Goal: Task Accomplishment & Management: Complete application form

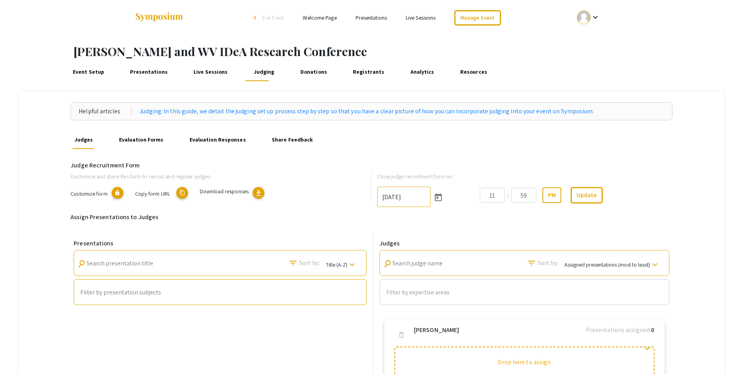
click at [203, 139] on link "Evaluation Responses" at bounding box center [218, 139] width 60 height 19
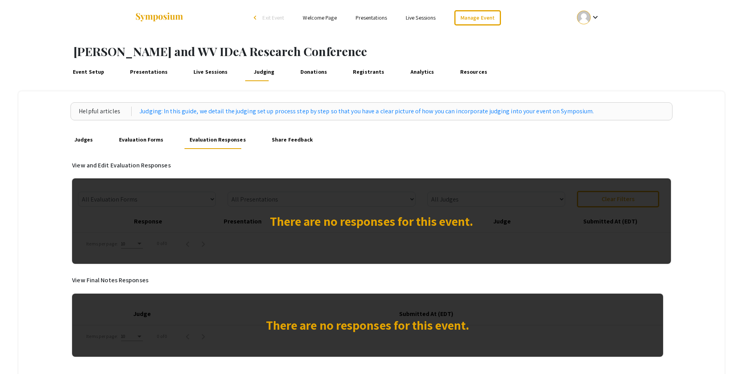
click at [144, 136] on link "Evaluation Forms" at bounding box center [141, 139] width 48 height 19
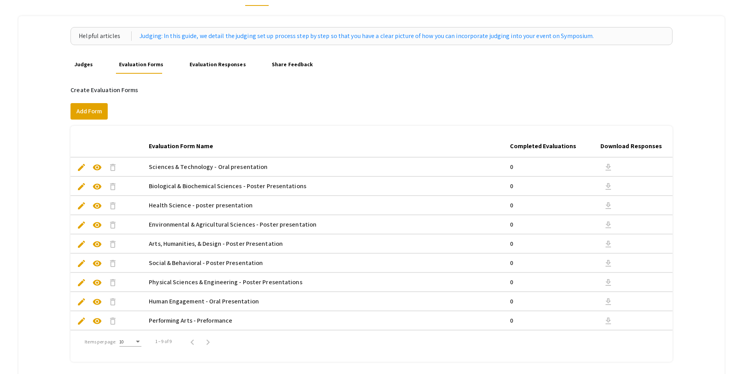
scroll to position [78, 0]
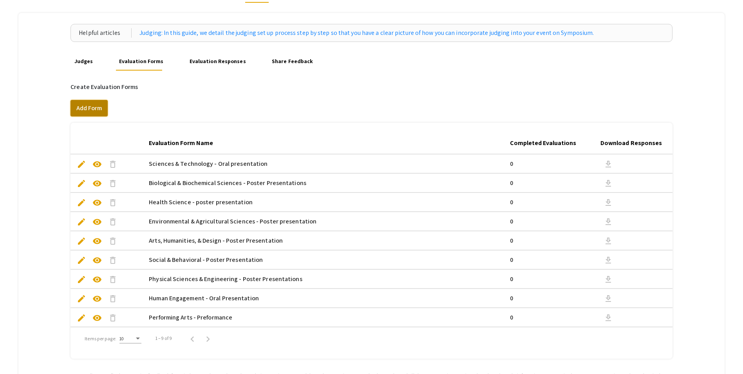
click at [94, 102] on button "Add Form" at bounding box center [88, 108] width 37 height 16
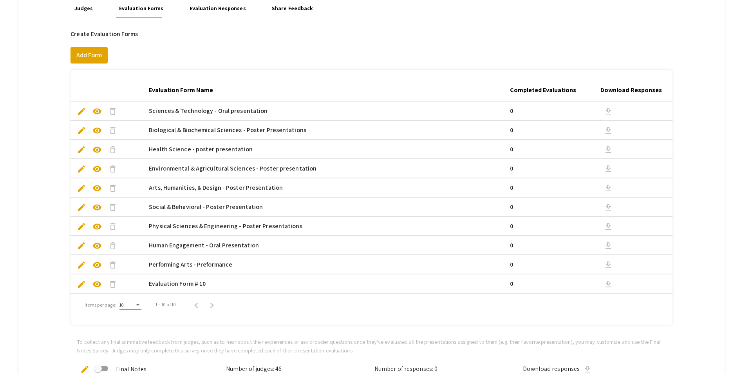
scroll to position [157, 0]
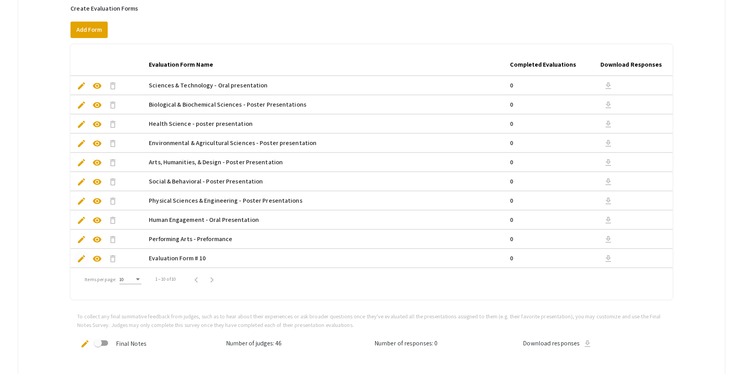
click at [83, 257] on span "edit" at bounding box center [81, 258] width 9 height 9
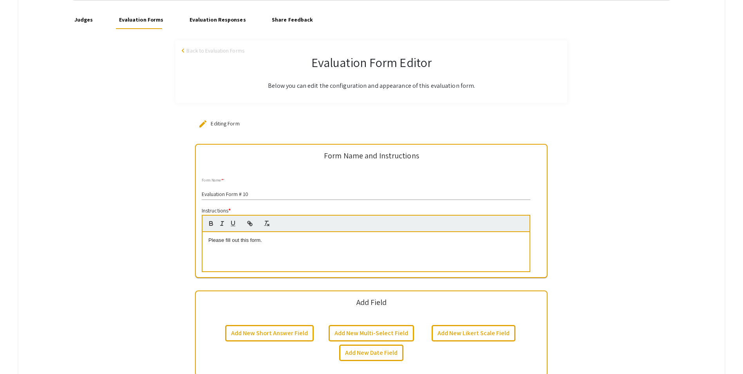
scroll to position [157, 0]
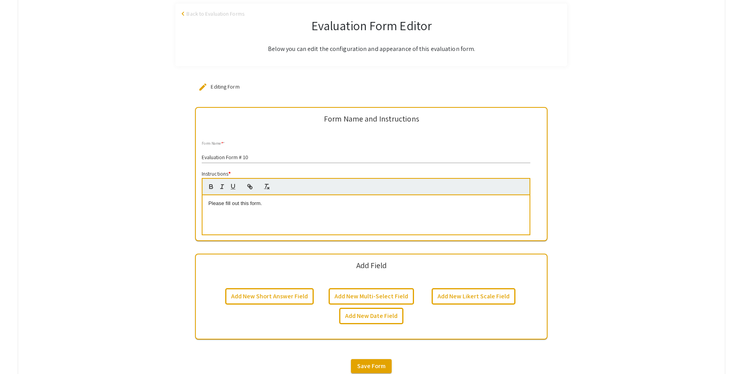
click at [255, 157] on input "Evaluation Form # 10" at bounding box center [366, 157] width 329 height 6
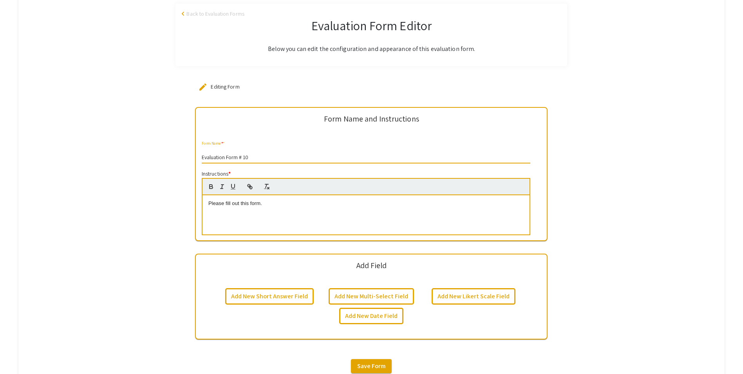
drag, startPoint x: 255, startPoint y: 155, endPoint x: 179, endPoint y: 155, distance: 76.4
click at [179, 155] on div "Form Name and Instructions Evaluation Form # 10 Form Name * * Instructions * Pl…" at bounding box center [371, 223] width 602 height 232
type input "[PERSON_NAME] & WV IDeA Research Conference"
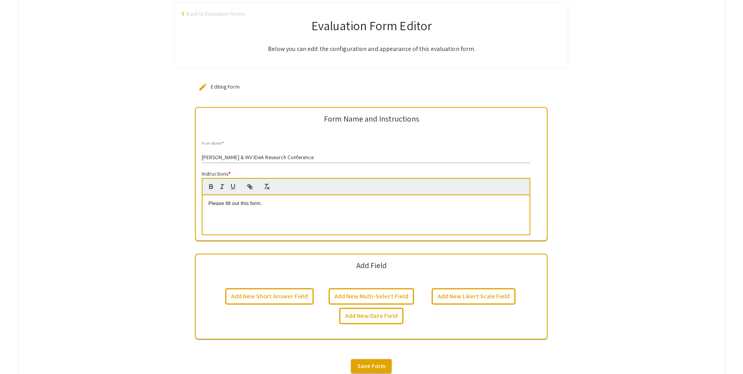
click at [282, 209] on div "Please fill out this form." at bounding box center [365, 214] width 327 height 39
click at [464, 297] on button "Add New Likert Scale Field" at bounding box center [474, 296] width 84 height 16
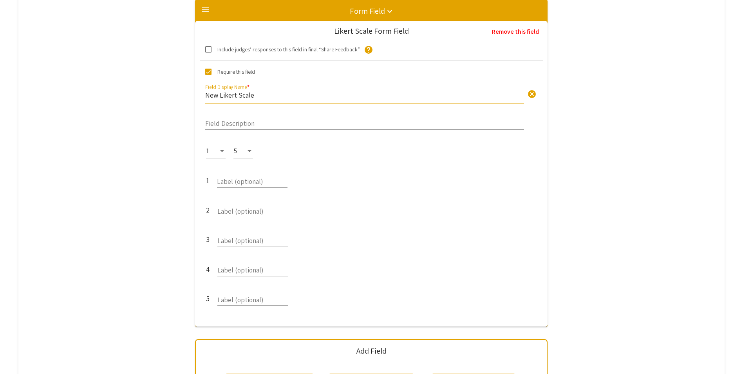
scroll to position [237, 0]
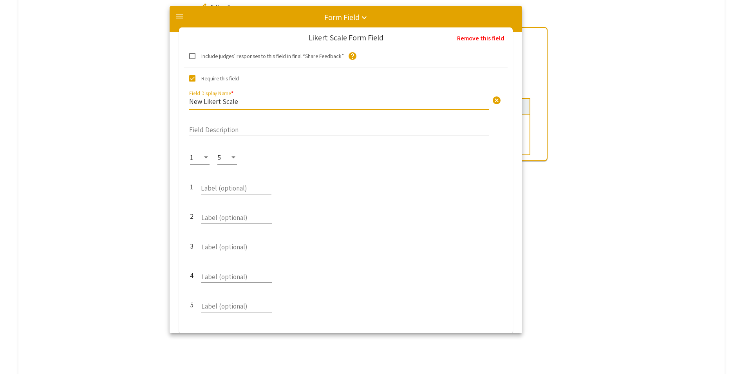
drag, startPoint x: 256, startPoint y: 94, endPoint x: 229, endPoint y: 100, distance: 27.7
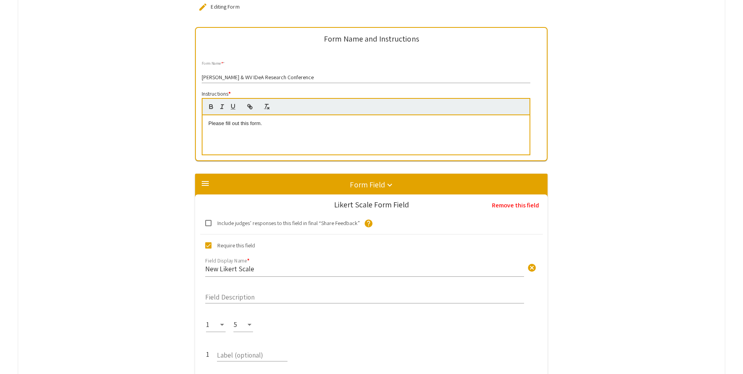
click at [249, 215] on div "Likert Scale Form Field" at bounding box center [371, 209] width 354 height 18
click at [251, 223] on span "Include judges’ responses to this field in final “Share Feedback”" at bounding box center [288, 222] width 143 height 9
click at [208, 226] on input "Include judges’ responses to this field in final “Share Feedback”" at bounding box center [208, 226] width 0 height 0
click at [211, 224] on span at bounding box center [208, 223] width 6 height 6
click at [208, 226] on input "Include judges’ responses to this field in final “Share Feedback”" at bounding box center [208, 226] width 0 height 0
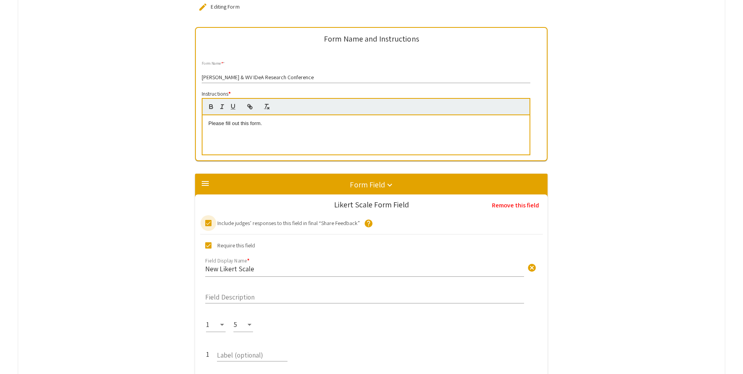
checkbox input "false"
click at [260, 267] on input "New Likert Scale" at bounding box center [364, 268] width 319 height 9
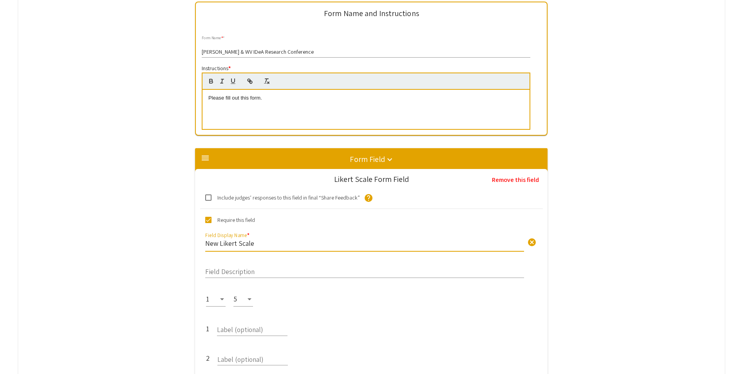
scroll to position [276, 0]
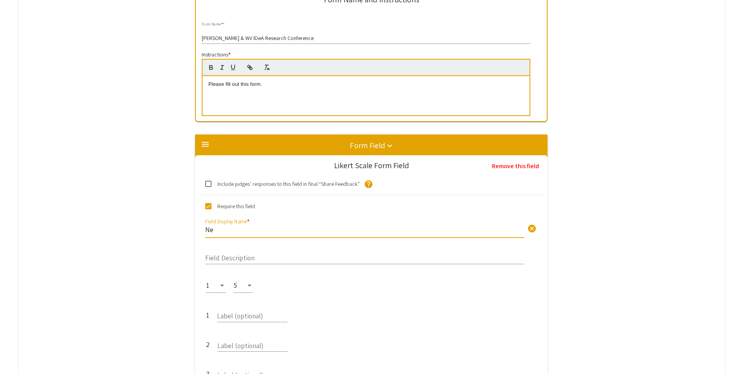
type input "N"
type input "RESEARCH"
click at [260, 228] on input "RESEARCH" at bounding box center [364, 229] width 319 height 9
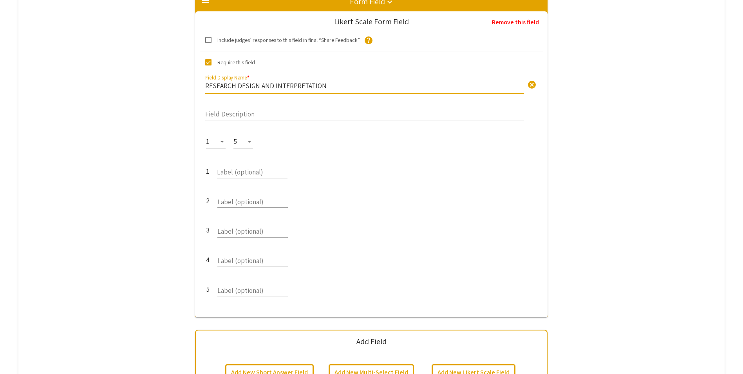
scroll to position [432, 0]
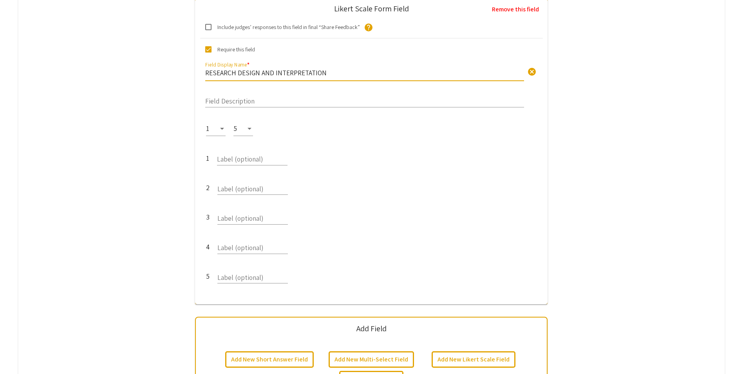
type input "RESEARCH DESIGN AND INTERPRETATION"
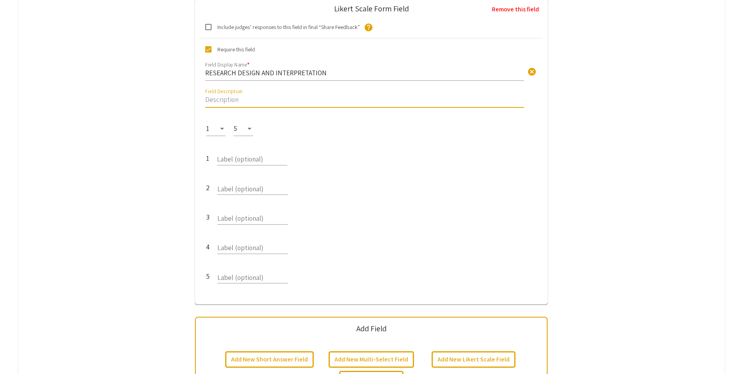
click at [243, 99] on input "Field Description" at bounding box center [364, 99] width 319 height 9
type input "s"
type input "Statement of a hypothesis or problem"
click at [275, 143] on div "1 5 1 Label (optional) 2 Label (optional) 3 Label (optional) 4 Label (optional)…" at bounding box center [371, 207] width 343 height 182
click at [368, 164] on div "1 Label (optional)" at bounding box center [371, 158] width 331 height 29
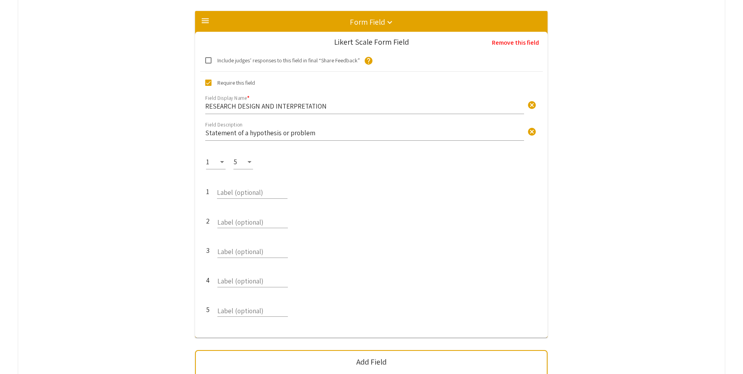
scroll to position [393, 0]
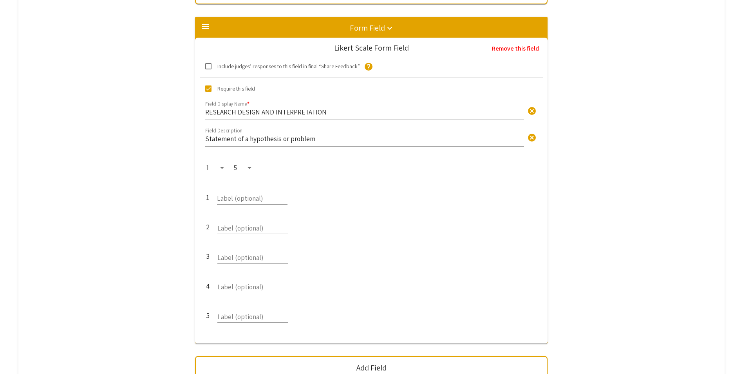
click at [251, 169] on div at bounding box center [249, 168] width 7 height 8
click at [251, 164] on span "5" at bounding box center [248, 167] width 23 height 20
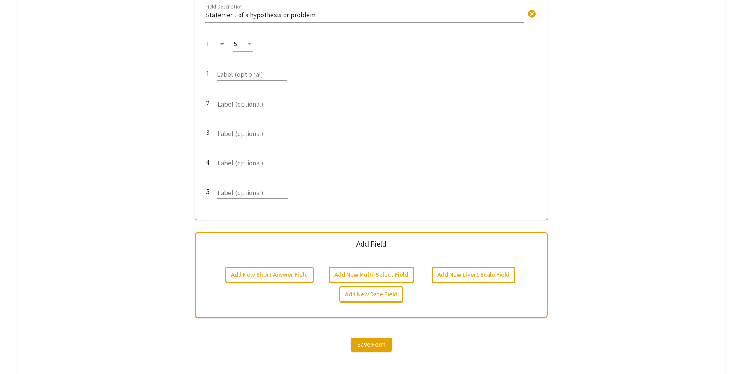
scroll to position [575, 0]
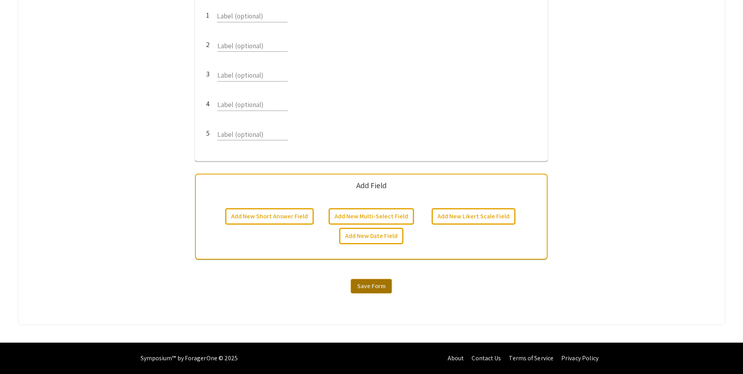
click at [366, 284] on span "Save Form" at bounding box center [371, 286] width 28 height 8
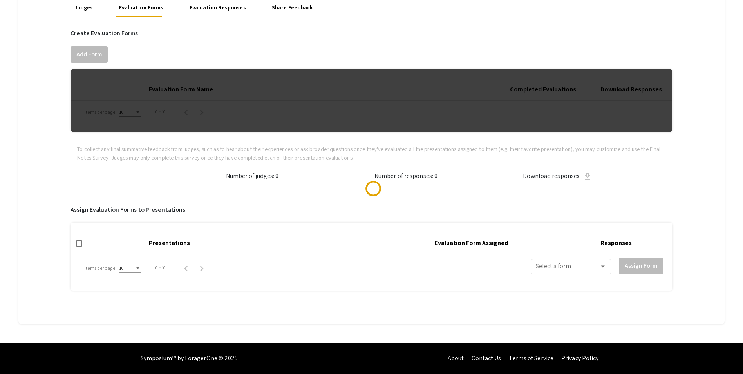
scroll to position [145, 0]
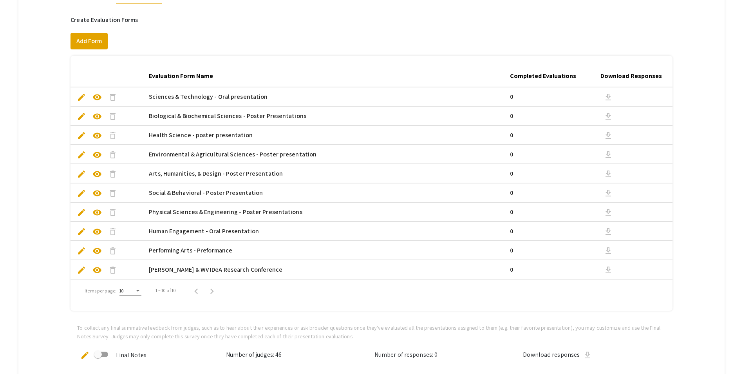
click at [99, 270] on span "visibility" at bounding box center [96, 269] width 9 height 9
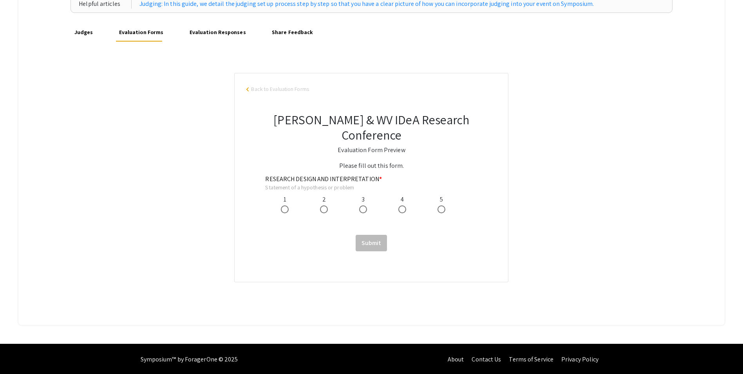
scroll to position [108, 0]
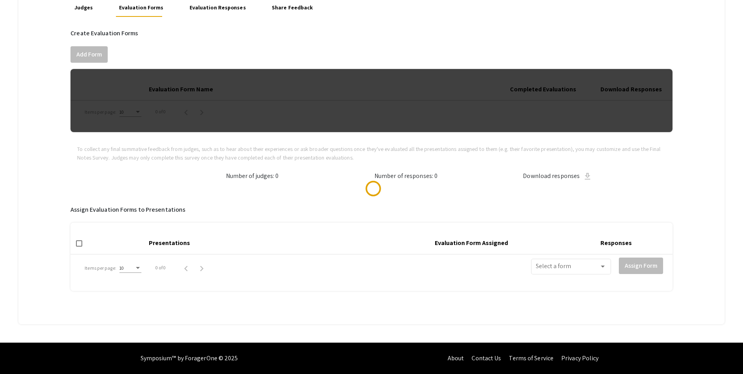
scroll to position [145, 0]
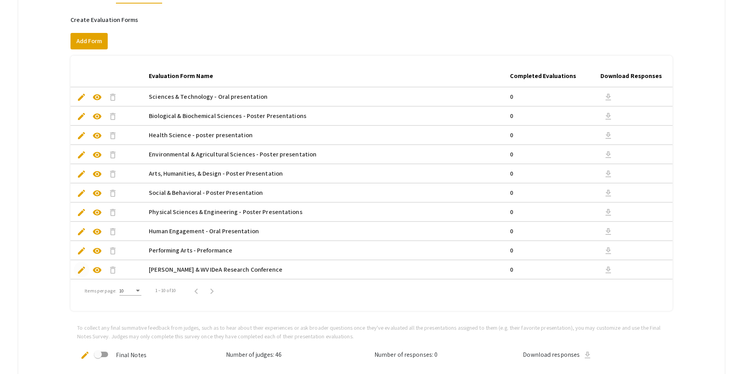
click at [80, 271] on span "edit" at bounding box center [81, 269] width 9 height 9
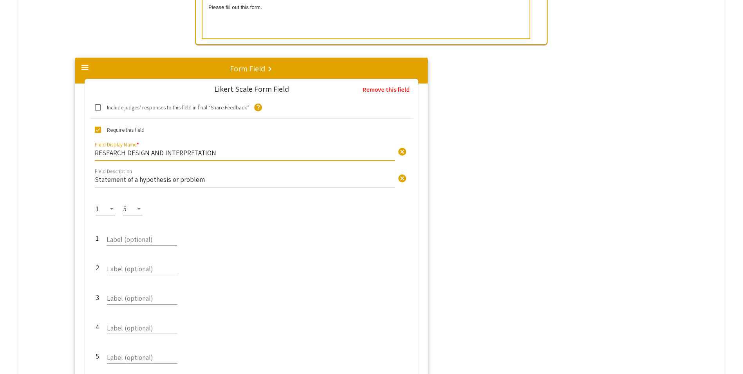
scroll to position [237, 0]
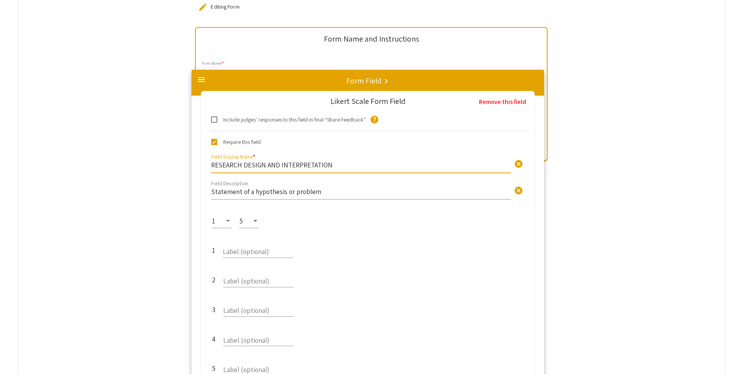
drag, startPoint x: 326, startPoint y: 153, endPoint x: 319, endPoint y: 166, distance: 13.8
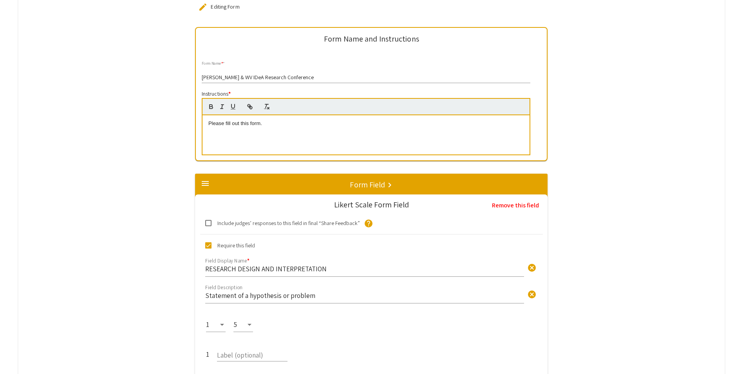
click at [323, 256] on div "RESEARCH DESIGN AND INTERPRETATION cancel Field Display Name *" at bounding box center [364, 265] width 319 height 21
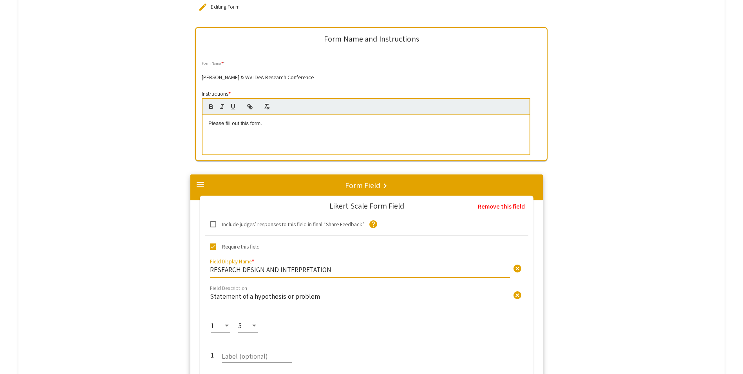
drag, startPoint x: 327, startPoint y: 269, endPoint x: 319, endPoint y: 269, distance: 7.9
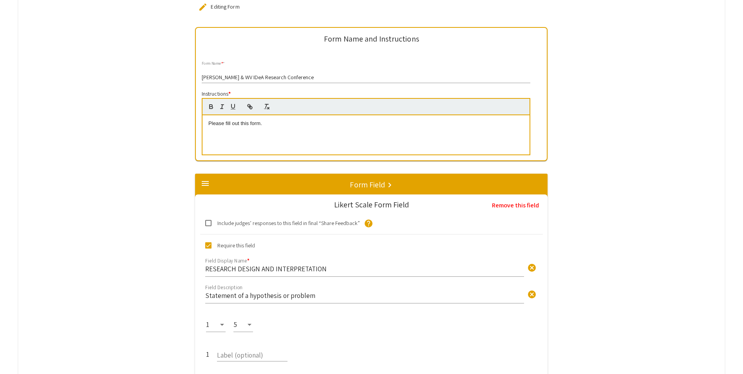
drag, startPoint x: 319, startPoint y: 269, endPoint x: 320, endPoint y: 294, distance: 24.3
click at [320, 294] on input "Statement of a hypothesis or problem" at bounding box center [364, 295] width 319 height 9
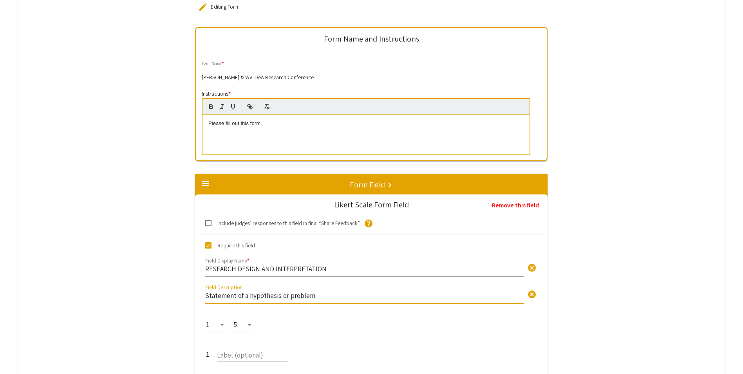
click at [325, 270] on input "RESEARCH DESIGN AND INTERPRETATION" at bounding box center [364, 268] width 319 height 9
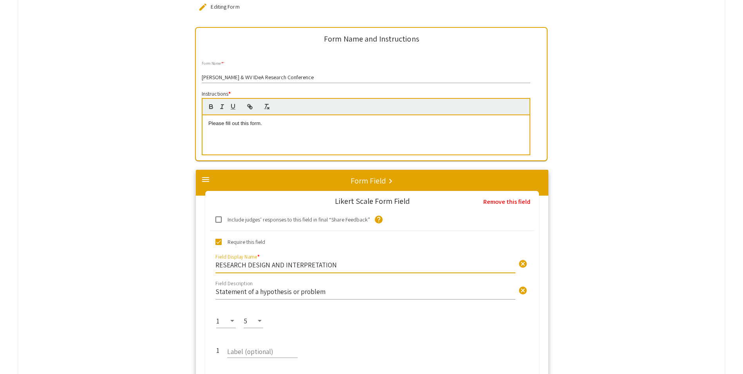
drag, startPoint x: 327, startPoint y: 269, endPoint x: 326, endPoint y: 265, distance: 4.2
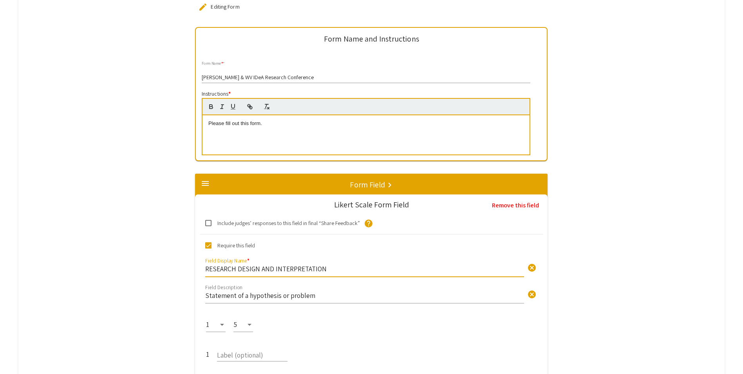
click at [326, 265] on input "RESEARCH DESIGN AND INTERPRETATION" at bounding box center [364, 268] width 319 height 9
type input "Statement of a hypothesis or problem"
click at [314, 293] on input "Statement of a hypothesis or problem" at bounding box center [364, 295] width 319 height 9
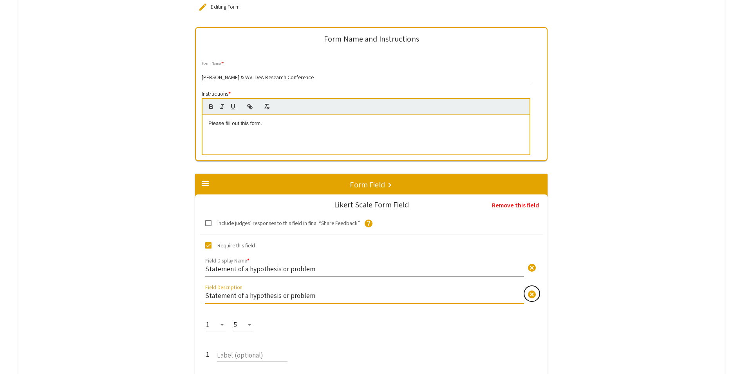
click at [534, 294] on span "cancel" at bounding box center [531, 293] width 9 height 9
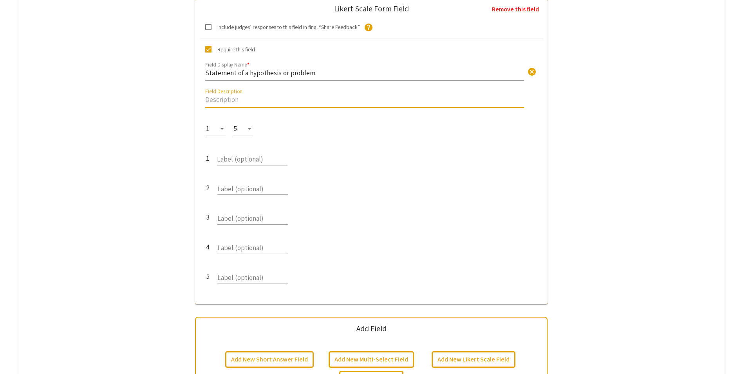
scroll to position [471, 0]
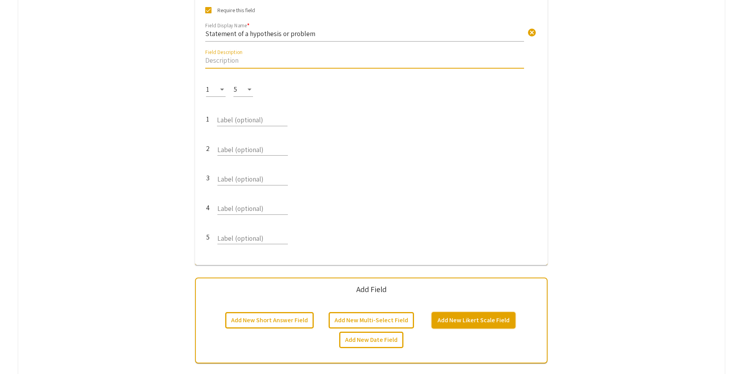
click at [448, 320] on button "Add New Likert Scale Field" at bounding box center [474, 320] width 84 height 16
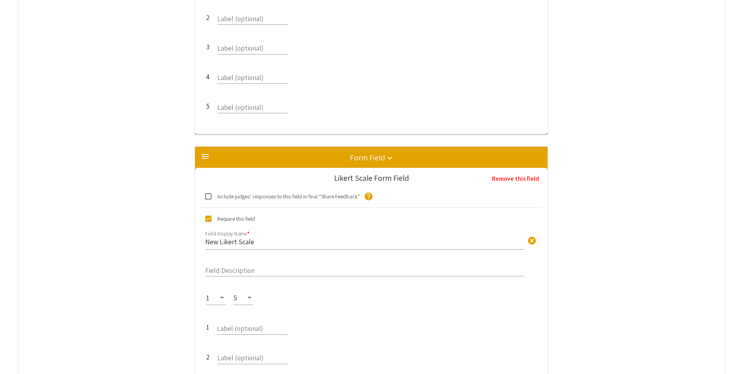
scroll to position [592, 0]
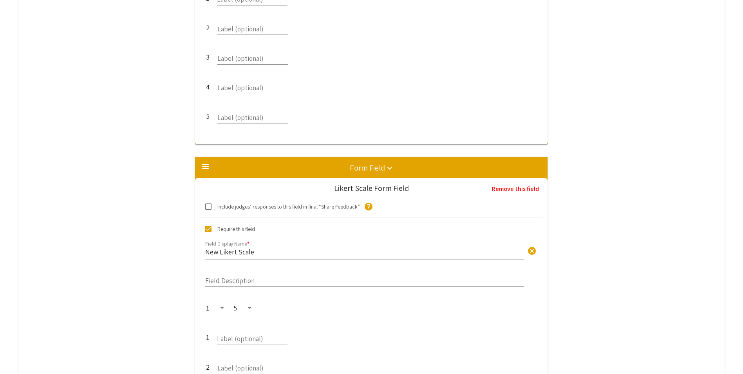
click at [262, 252] on input "New Likert Scale" at bounding box center [364, 251] width 319 height 9
type input "N"
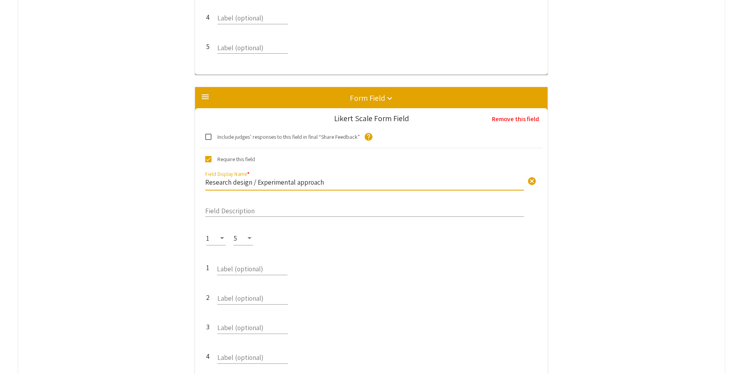
scroll to position [749, 0]
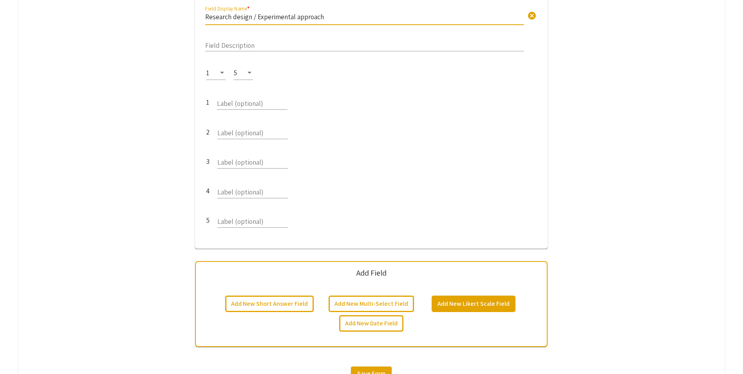
type input "Research design / Experimental approach"
click at [490, 300] on button "Add New Likert Scale Field" at bounding box center [474, 303] width 84 height 16
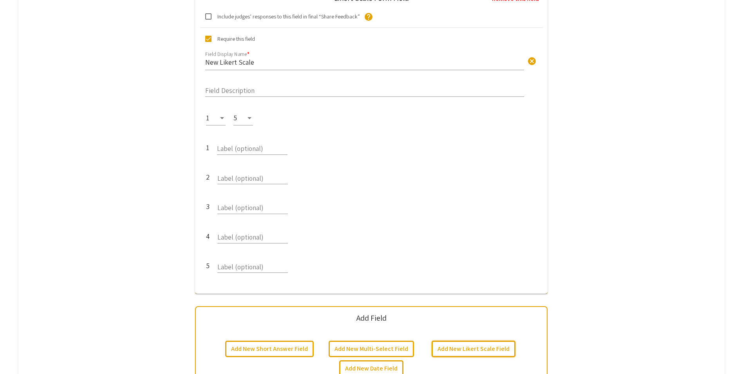
scroll to position [1096, 0]
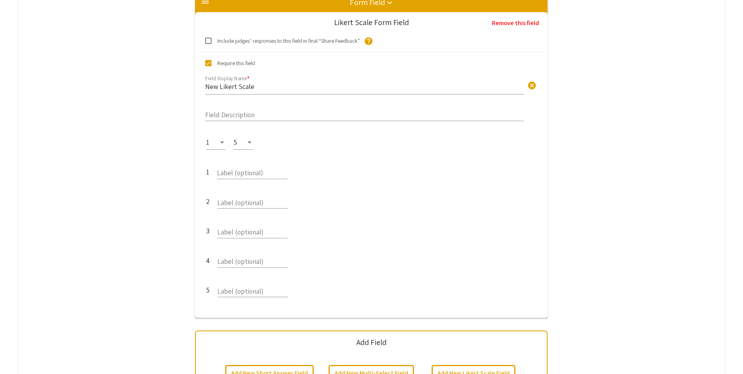
click at [255, 85] on input "New Likert Scale" at bounding box center [364, 86] width 319 height 9
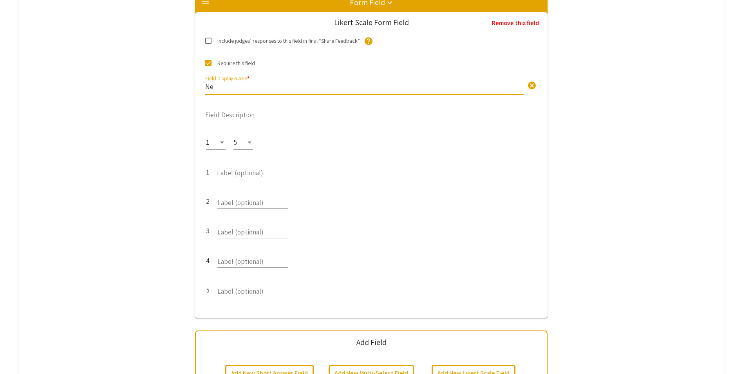
type input "N"
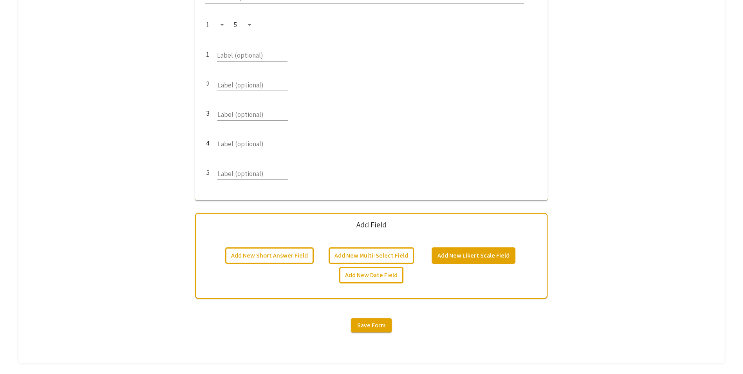
type input "Analysis and interpretation of data"
click at [484, 252] on button "Add New Likert Scale Field" at bounding box center [474, 255] width 84 height 16
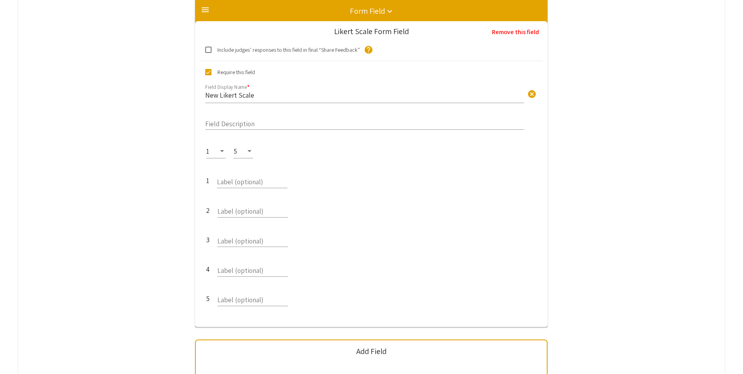
click at [279, 99] on input "New Likert Scale" at bounding box center [364, 94] width 319 height 9
type input "N"
click at [222, 95] on input "Undferstading of the research topic and significance" at bounding box center [364, 94] width 319 height 9
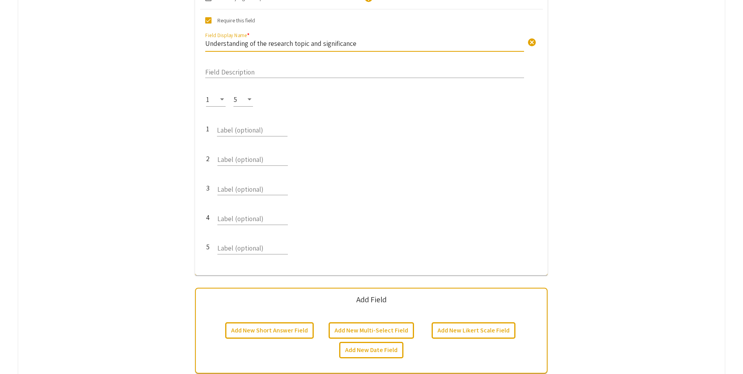
scroll to position [1466, 0]
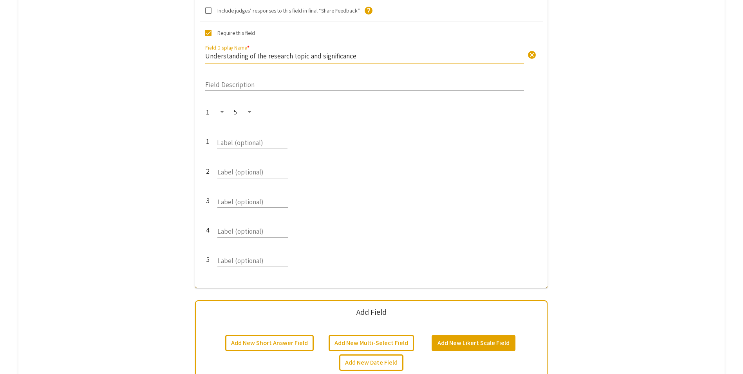
type input "Understanding of the research topic and significance"
click at [472, 337] on button "Add New Likert Scale Field" at bounding box center [474, 342] width 84 height 16
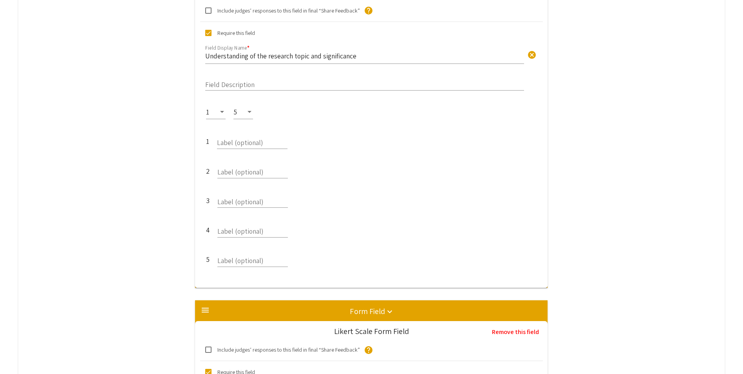
scroll to position [1766, 0]
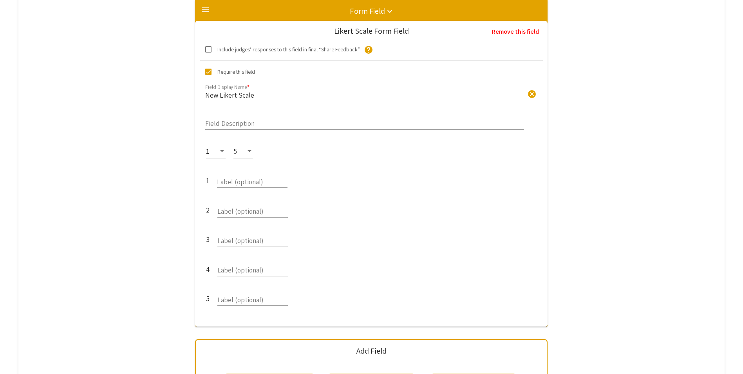
click at [258, 92] on input "New Likert Scale" at bounding box center [364, 94] width 319 height 9
type input "N"
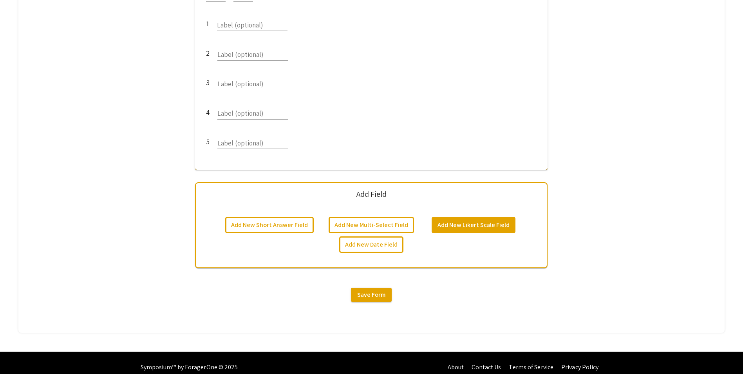
type input "Individual role in project"
click at [477, 220] on button "Add New Likert Scale Field" at bounding box center [474, 225] width 84 height 16
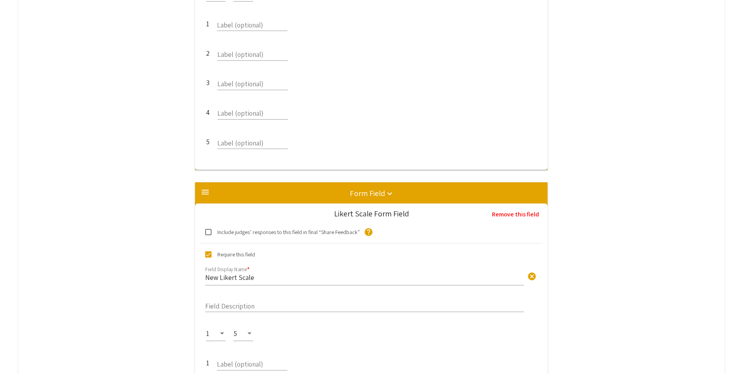
scroll to position [2104, 0]
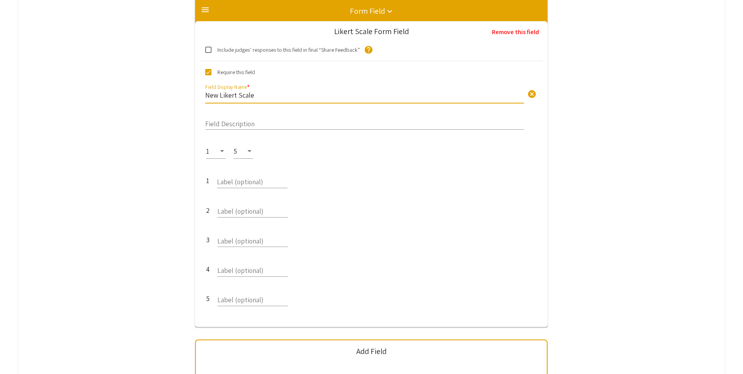
click at [261, 95] on input "New Likert Scale" at bounding box center [364, 94] width 319 height 9
type input "N"
type input "I"
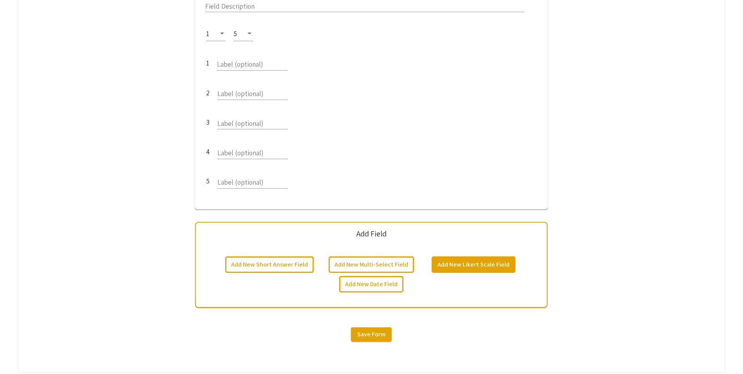
type input "Organization and clarity"
click at [473, 266] on button "Add New Likert Scale Field" at bounding box center [474, 264] width 84 height 16
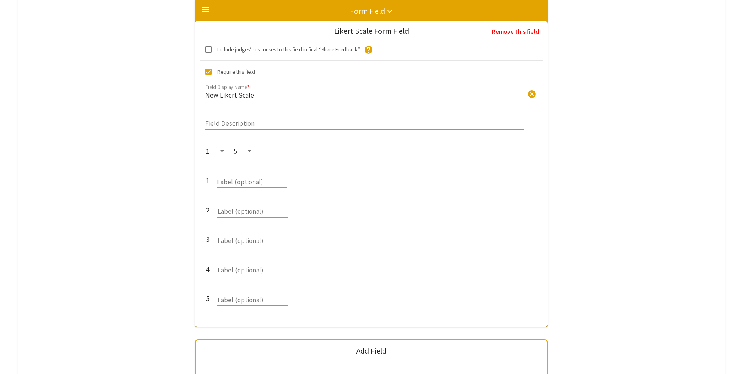
click at [267, 97] on input "New Likert Scale" at bounding box center [364, 94] width 319 height 9
type input "N"
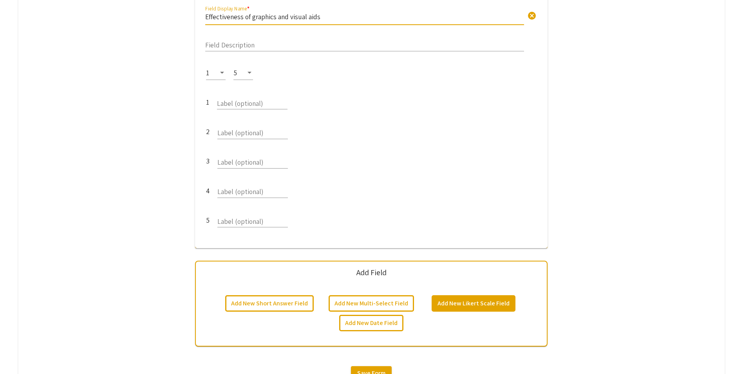
type input "Effectiveness of graphics and visual aids"
click at [472, 304] on button "Add New Likert Scale Field" at bounding box center [474, 303] width 84 height 16
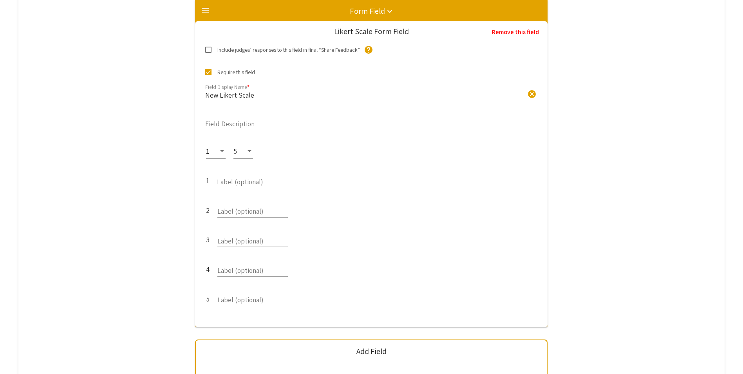
click at [230, 94] on input "New Likert Scale" at bounding box center [364, 94] width 319 height 9
click at [260, 94] on input "New Likert Scale" at bounding box center [364, 94] width 319 height 9
type input "N"
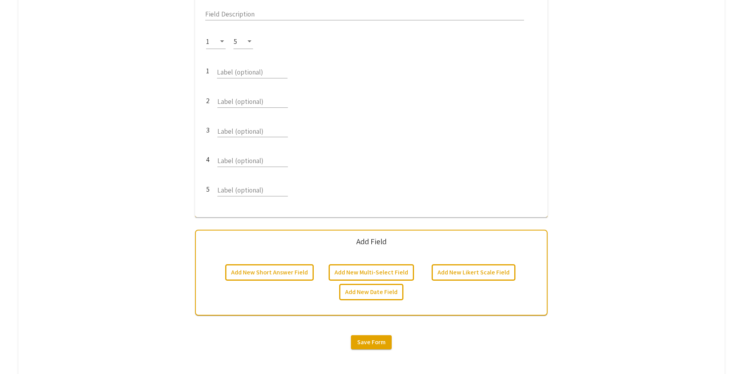
scroll to position [2900, 0]
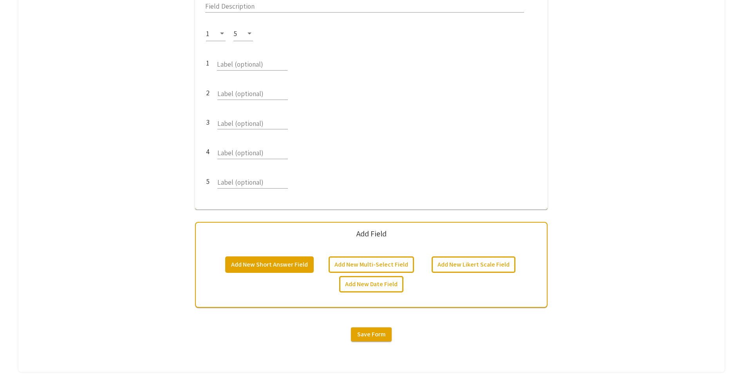
type input "Handling of questions"
click at [304, 264] on button "Add New Short Answer Field" at bounding box center [269, 264] width 88 height 16
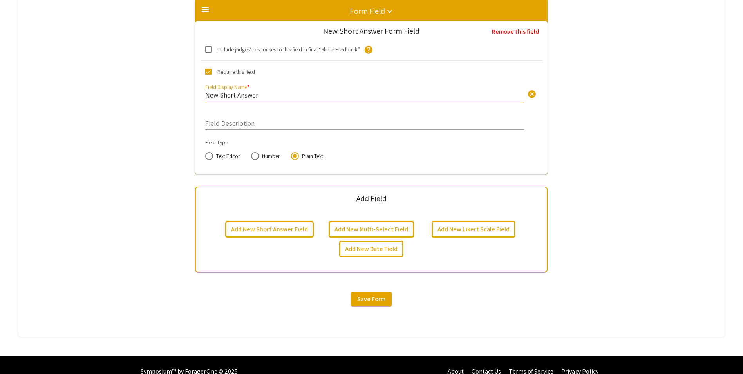
click at [260, 92] on input "New Short Answer" at bounding box center [364, 94] width 319 height 9
type input "N"
type input "Total out of 40:"
click at [255, 156] on span at bounding box center [255, 156] width 8 height 8
click at [255, 156] on input "Number" at bounding box center [255, 156] width 8 height 8
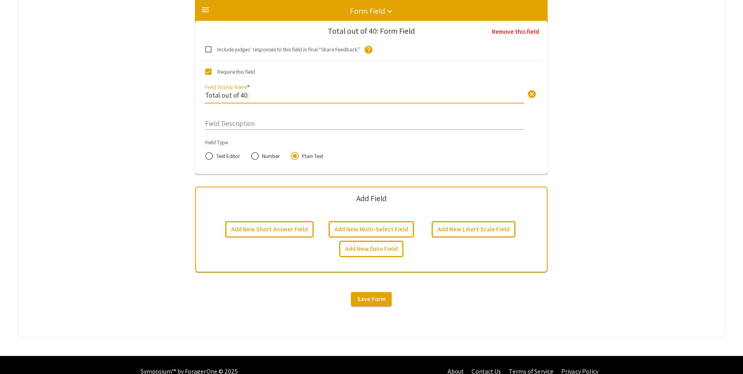
radio input "true"
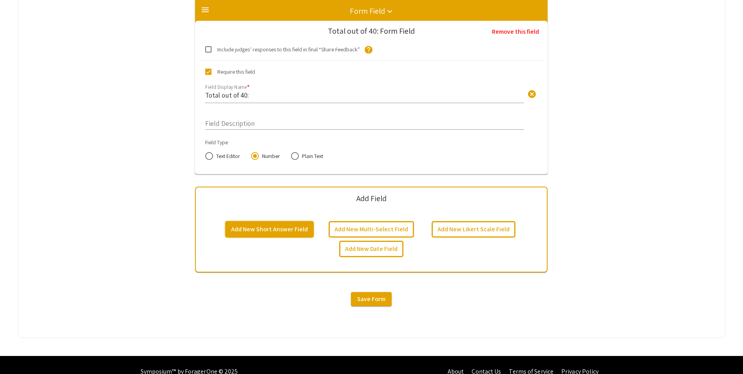
click at [282, 231] on button "Add New Short Answer Field" at bounding box center [269, 229] width 88 height 16
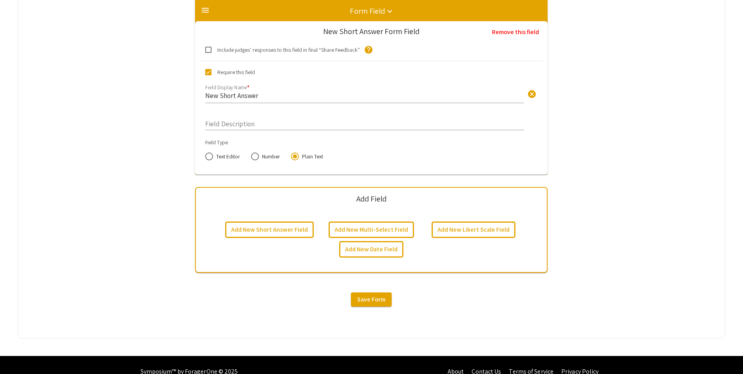
click at [261, 97] on input "New Short Answer" at bounding box center [364, 95] width 319 height 9
type input "N"
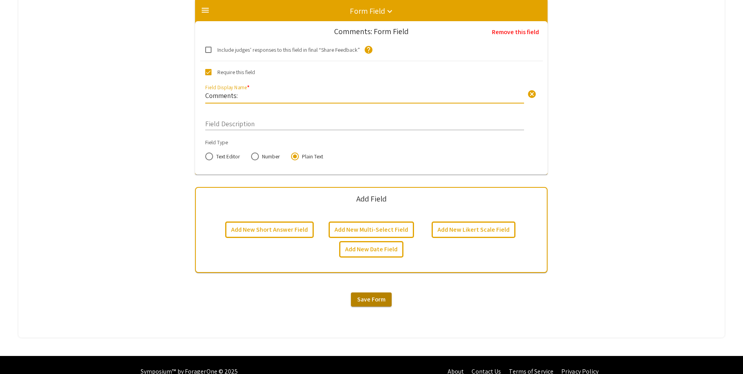
type input "Comments:"
click at [362, 296] on span "Save Form" at bounding box center [371, 299] width 28 height 8
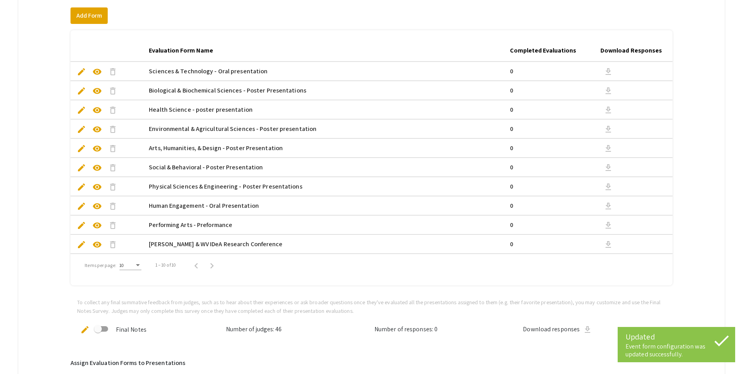
scroll to position [184, 0]
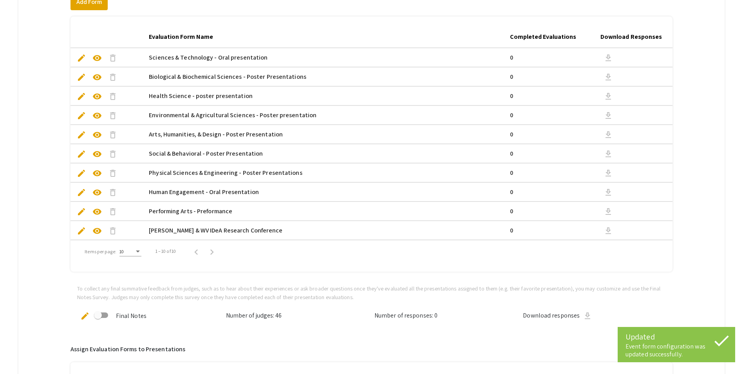
click at [99, 229] on span "visibility" at bounding box center [96, 230] width 9 height 9
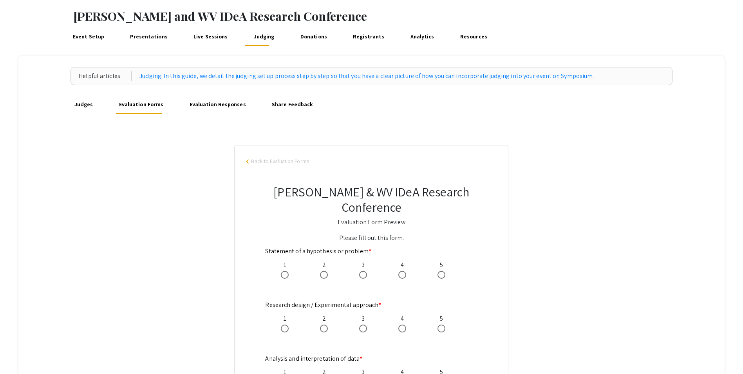
scroll to position [33, 0]
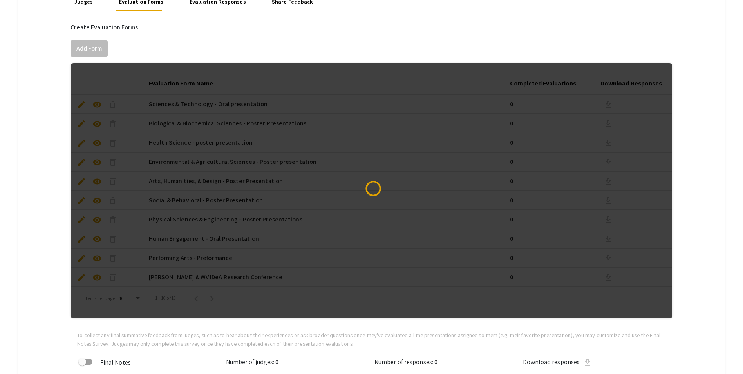
scroll to position [153, 0]
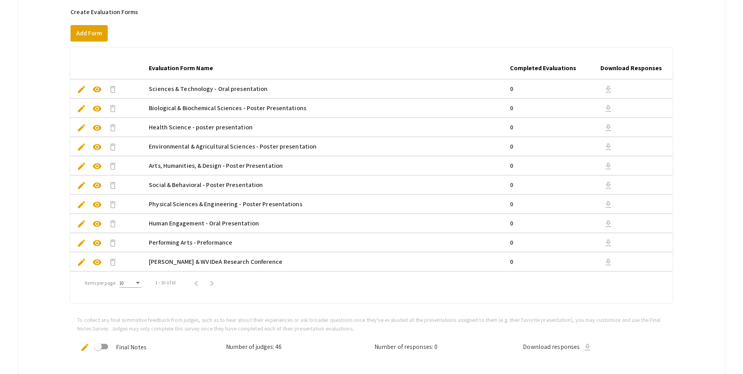
click at [83, 261] on span "edit" at bounding box center [81, 261] width 9 height 9
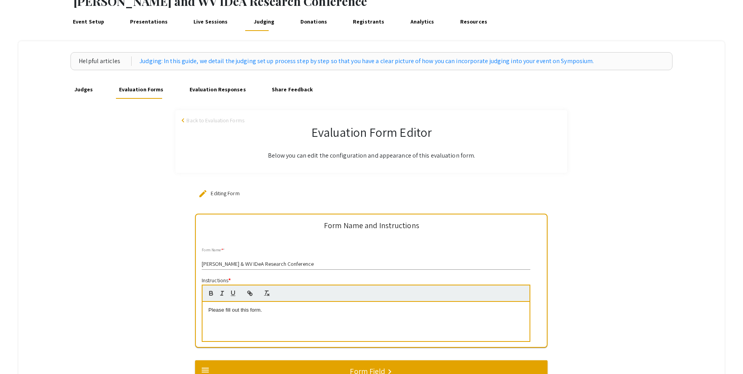
scroll to position [117, 0]
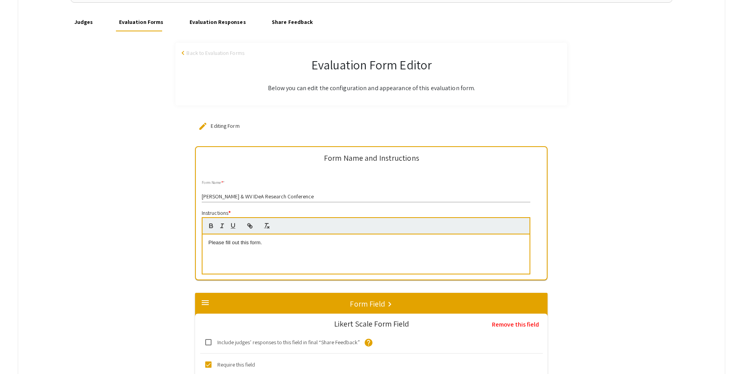
click at [272, 245] on p "Please fill out this form." at bounding box center [365, 242] width 315 height 7
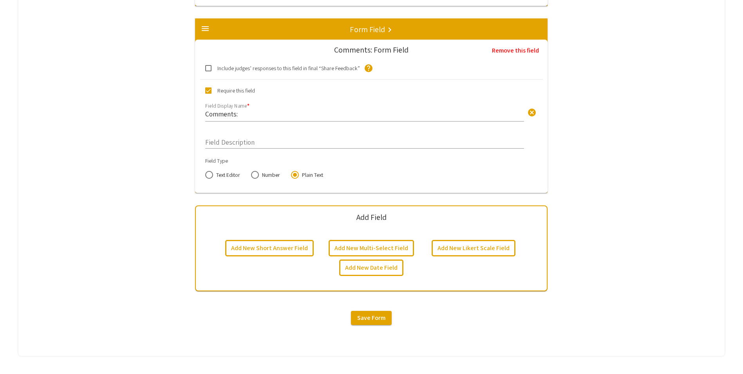
scroll to position [3321, 0]
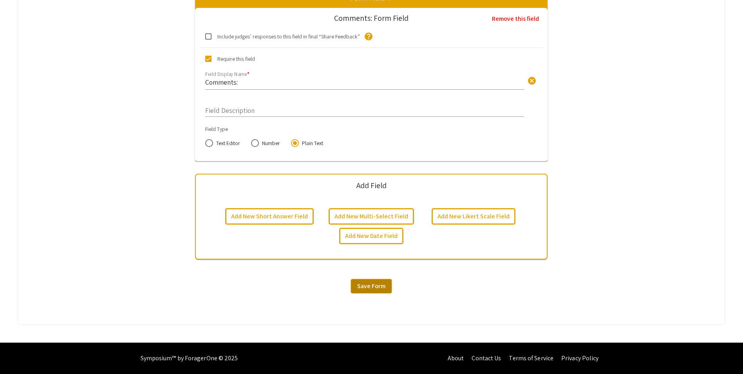
click at [389, 289] on button "Save Form" at bounding box center [371, 286] width 41 height 14
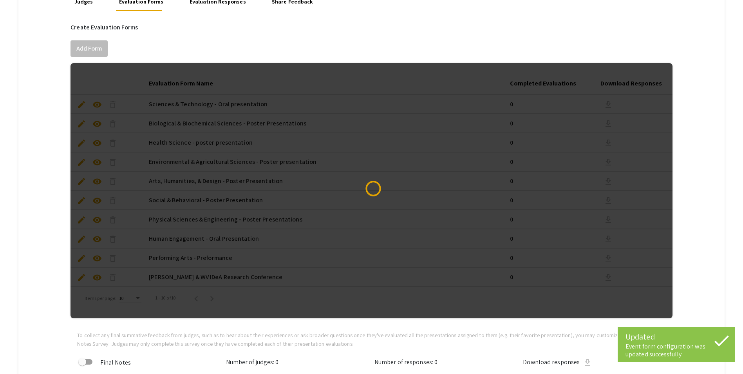
scroll to position [142, 0]
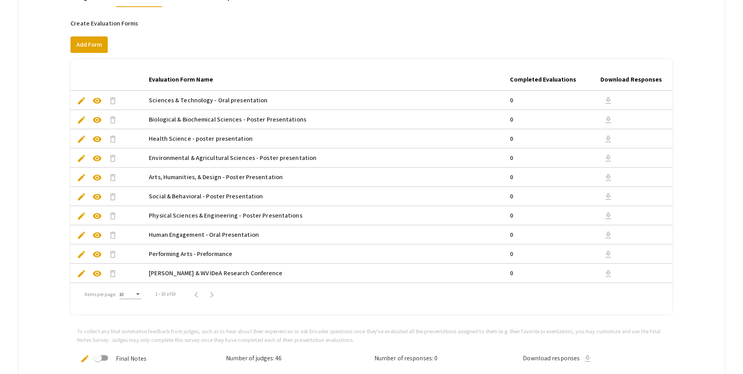
click at [101, 273] on span "visibility" at bounding box center [96, 273] width 9 height 9
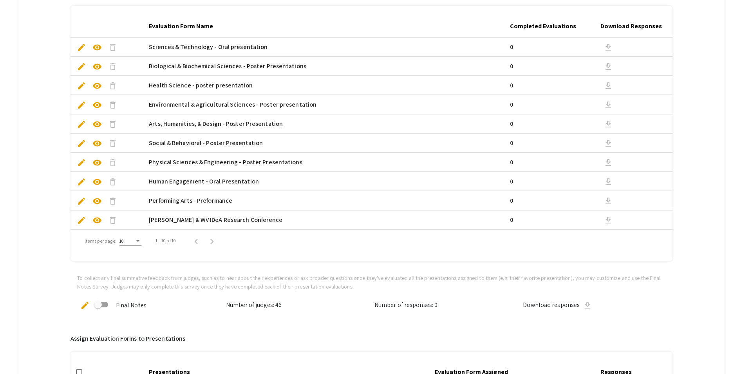
scroll to position [298, 0]
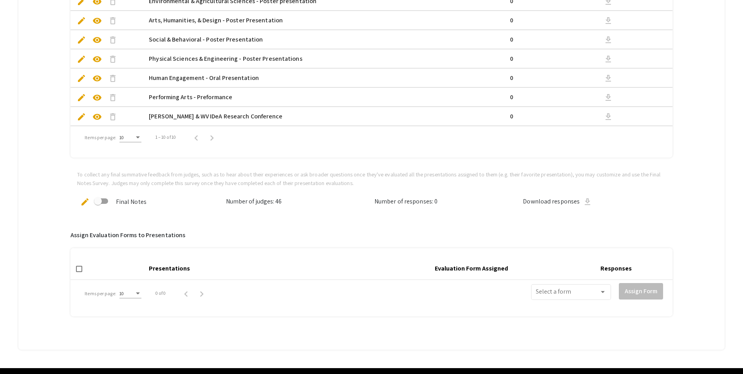
click at [81, 114] on span "edit" at bounding box center [81, 116] width 9 height 9
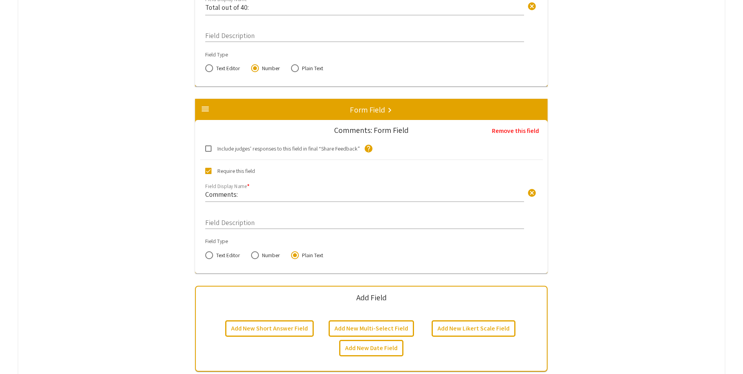
scroll to position [3289, 0]
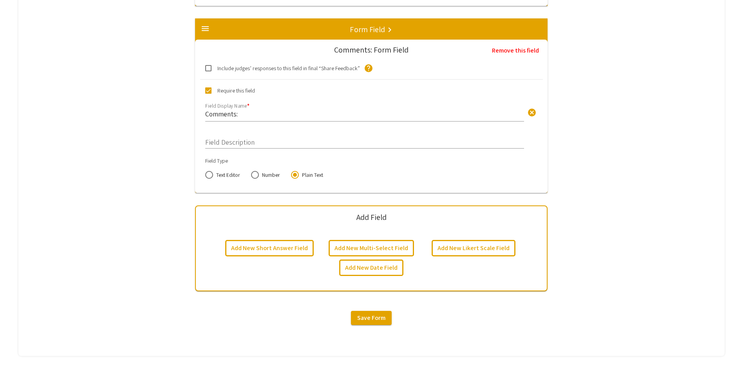
scroll to position [138, 0]
